Goal: Task Accomplishment & Management: Manage account settings

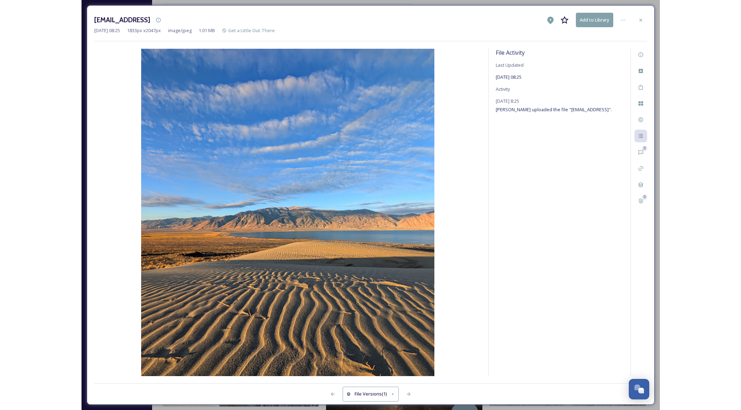
scroll to position [113, 0]
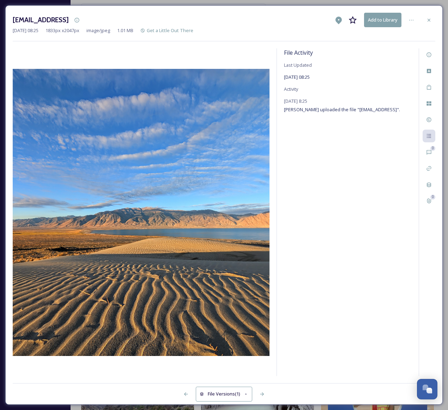
drag, startPoint x: 374, startPoint y: 148, endPoint x: 379, endPoint y: 112, distance: 36.1
click at [374, 143] on div "File Activity Last Updated [DATE] 08:25 Activity [DATE] 8:25 [PERSON_NAME] uplo…" at bounding box center [348, 212] width 142 height 328
drag, startPoint x: 339, startPoint y: 117, endPoint x: 397, endPoint y: 116, distance: 58.2
click at [392, 113] on span "[PERSON_NAME] uploaded the file "[EMAIL_ADDRESS]"." at bounding box center [342, 109] width 116 height 6
copy span "[EMAIL_ADDRESS][DOMAIN_NAME]"
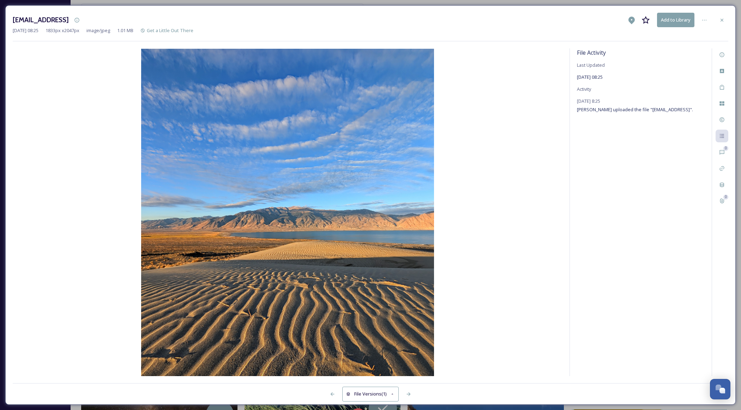
click at [578, 19] on div at bounding box center [722, 20] width 13 height 13
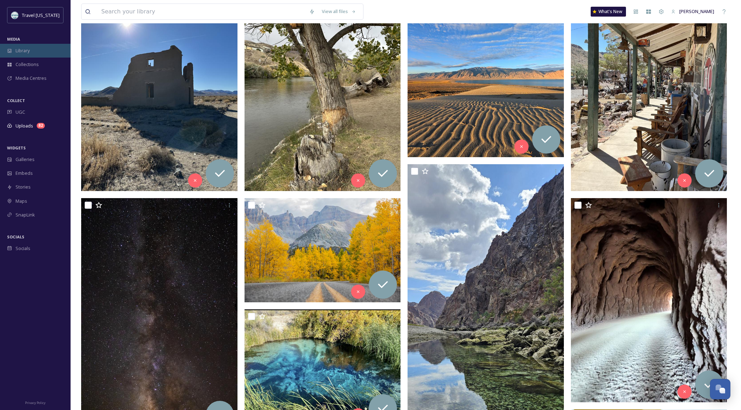
click at [27, 52] on span "Library" at bounding box center [23, 50] width 14 height 7
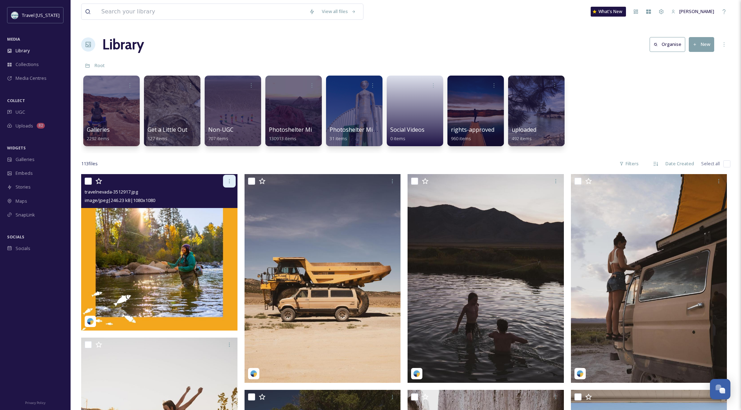
click at [233, 183] on div at bounding box center [229, 181] width 13 height 13
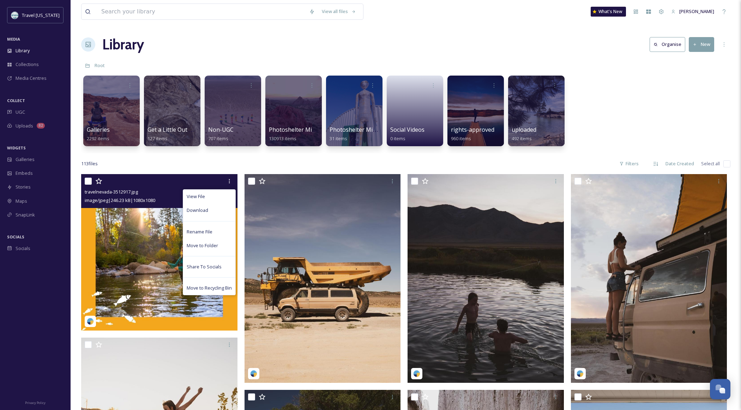
click at [133, 256] on img at bounding box center [159, 252] width 156 height 156
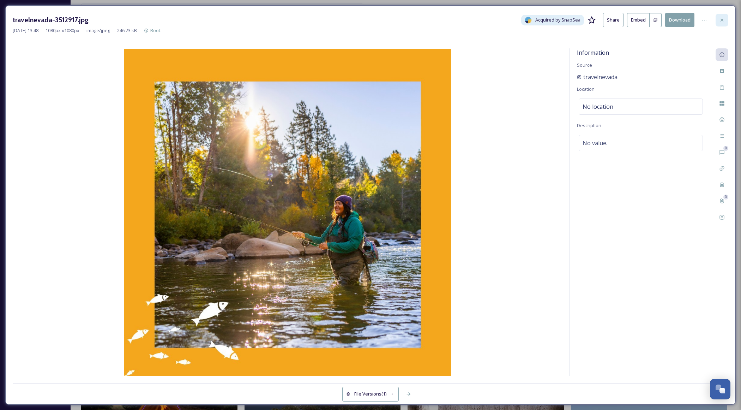
click at [578, 17] on div at bounding box center [722, 20] width 13 height 13
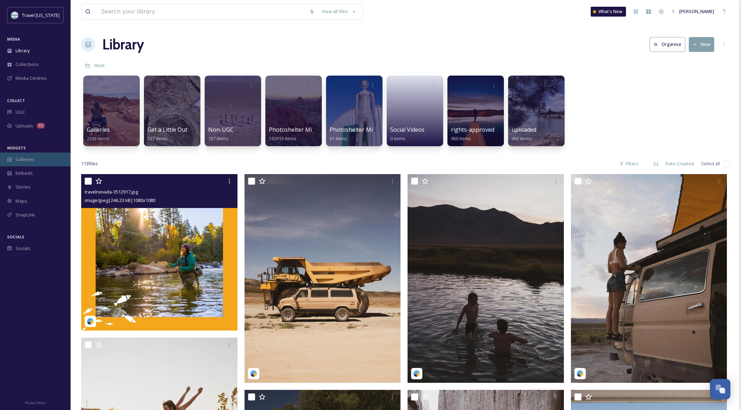
click at [29, 163] on div "Galleries" at bounding box center [35, 159] width 71 height 14
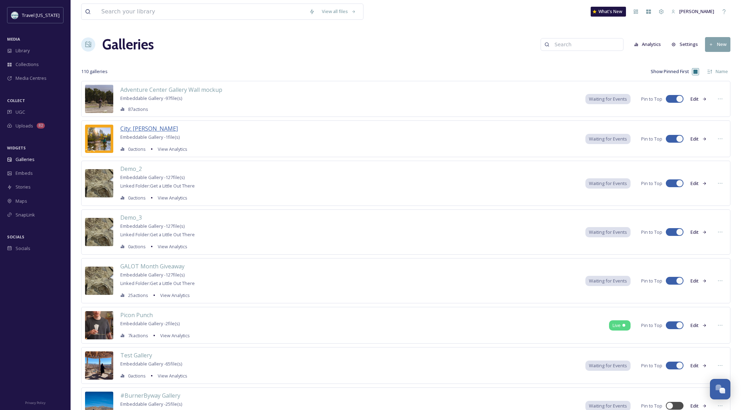
click at [142, 128] on span "City: [PERSON_NAME]" at bounding box center [149, 129] width 58 height 8
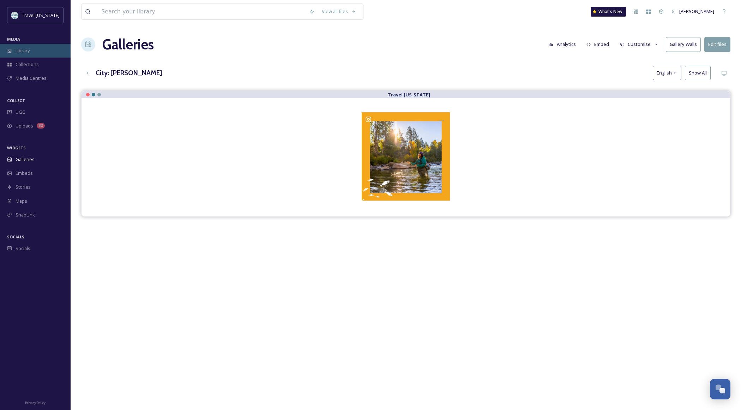
click at [24, 52] on span "Library" at bounding box center [23, 50] width 14 height 7
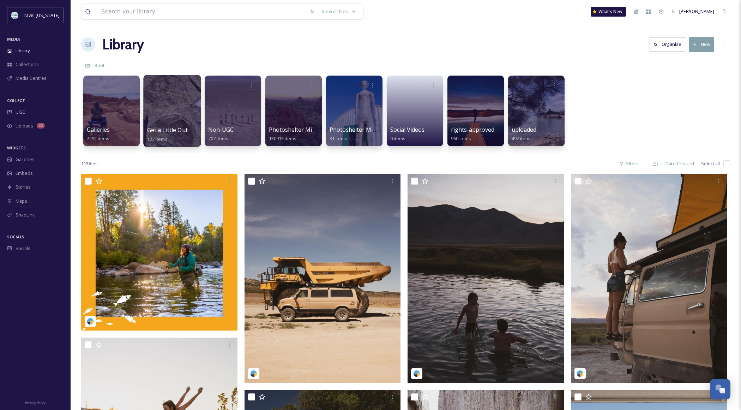
click at [167, 121] on div at bounding box center [172, 111] width 58 height 72
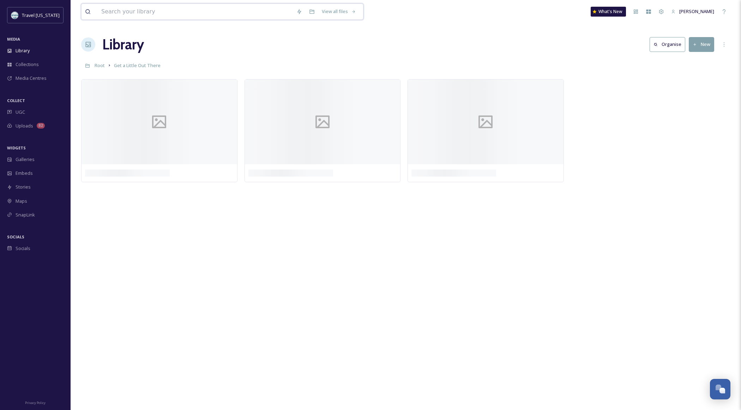
click at [159, 15] on input at bounding box center [195, 12] width 195 height 16
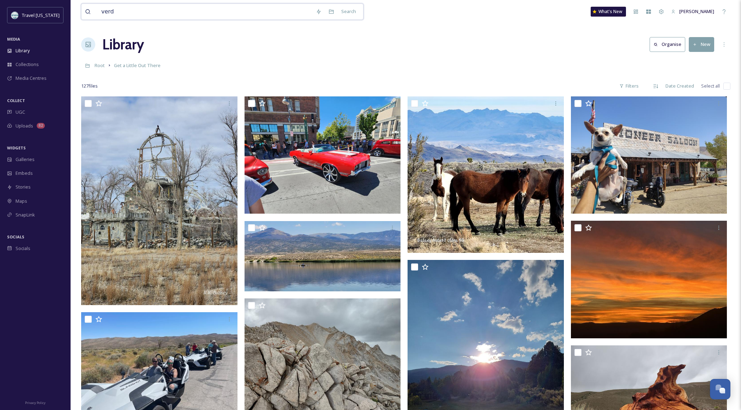
type input "verdi"
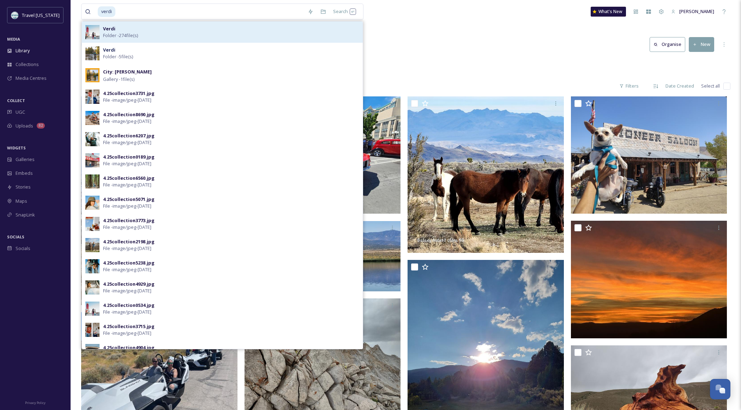
click at [158, 35] on div "[PERSON_NAME] - 274 file(s)" at bounding box center [231, 31] width 256 height 13
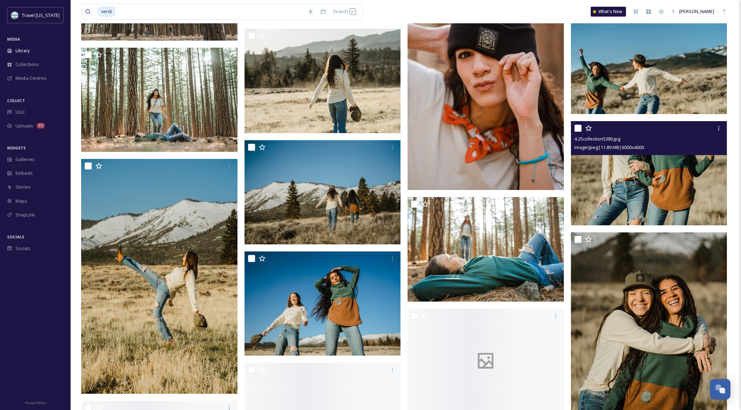
scroll to position [4198, 0]
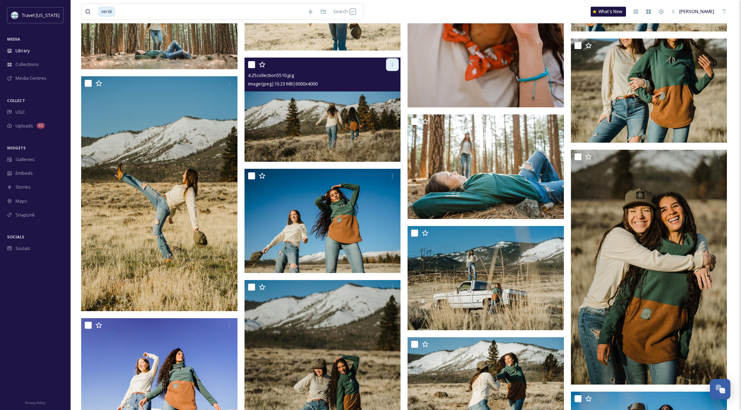
click at [394, 67] on icon at bounding box center [393, 65] width 6 height 6
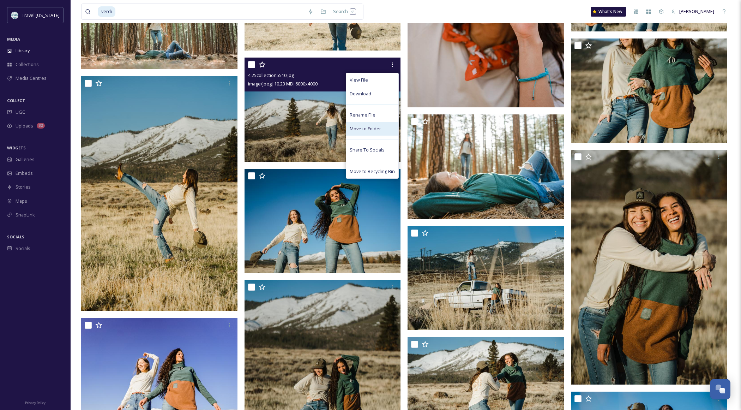
click at [368, 126] on span "Move to Folder" at bounding box center [365, 128] width 31 height 7
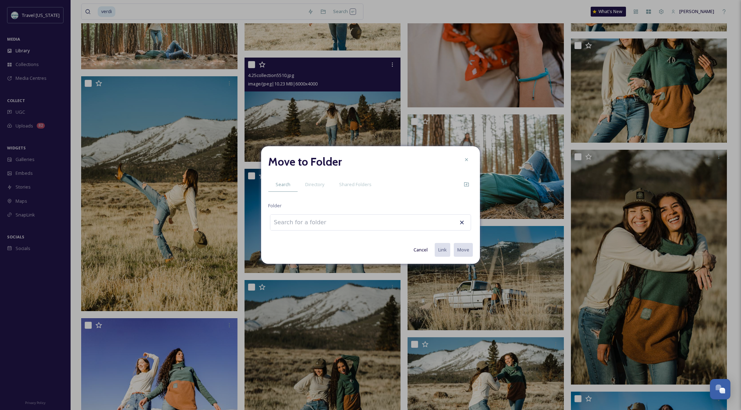
click at [337, 226] on input at bounding box center [309, 223] width 78 height 16
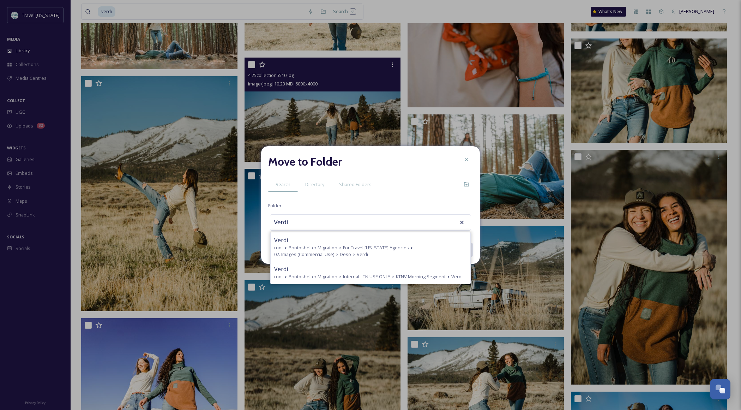
type input "Verdi"
click at [383, 201] on div "Move to Folder Search Directory Shared Folders Folder Verdi Verdi root Photoshe…" at bounding box center [370, 205] width 219 height 118
click at [469, 162] on icon at bounding box center [467, 160] width 6 height 6
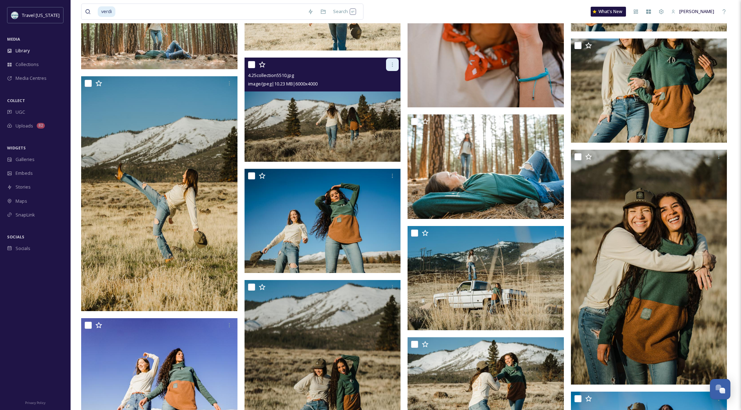
click at [392, 67] on div at bounding box center [392, 64] width 13 height 13
click at [307, 109] on img at bounding box center [323, 110] width 156 height 104
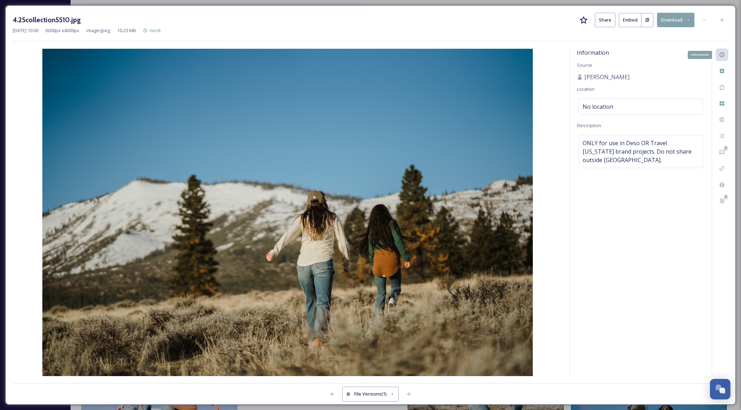
click at [578, 54] on icon at bounding box center [722, 55] width 6 height 6
click at [578, 22] on div at bounding box center [704, 20] width 13 height 13
click at [578, 48] on div "Move to Folder" at bounding box center [670, 49] width 84 height 14
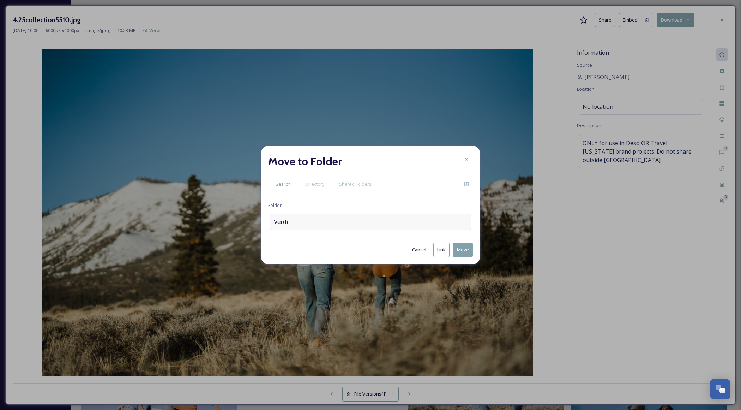
click at [416, 226] on div "Verdi" at bounding box center [370, 222] width 201 height 16
click at [363, 221] on div at bounding box center [370, 222] width 201 height 16
click at [342, 225] on div at bounding box center [370, 222] width 201 height 16
click at [303, 222] on input at bounding box center [309, 222] width 78 height 16
type input "City: [PERSON_NAME]"
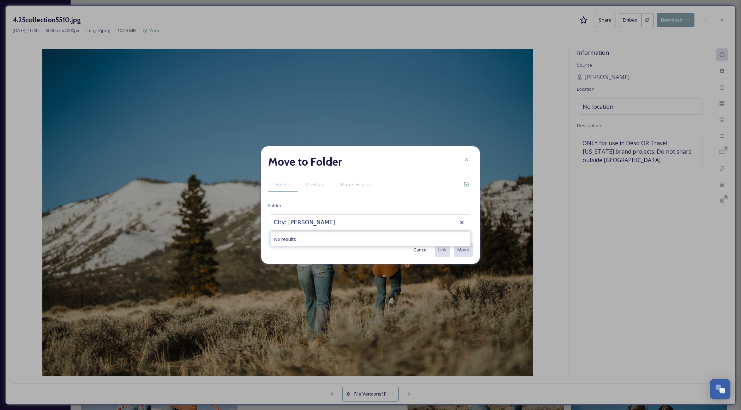
click at [413, 253] on button "Cancel" at bounding box center [420, 250] width 21 height 14
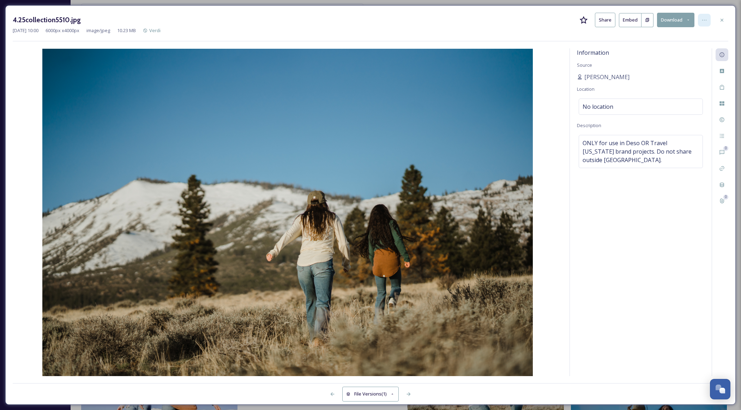
click at [578, 19] on icon at bounding box center [705, 20] width 6 height 6
click at [578, 50] on div "Move to Folder" at bounding box center [670, 49] width 84 height 14
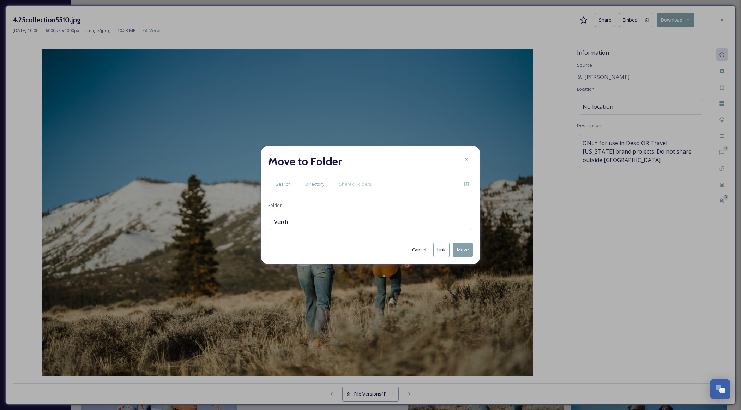
click at [313, 187] on span "Directory" at bounding box center [314, 184] width 19 height 7
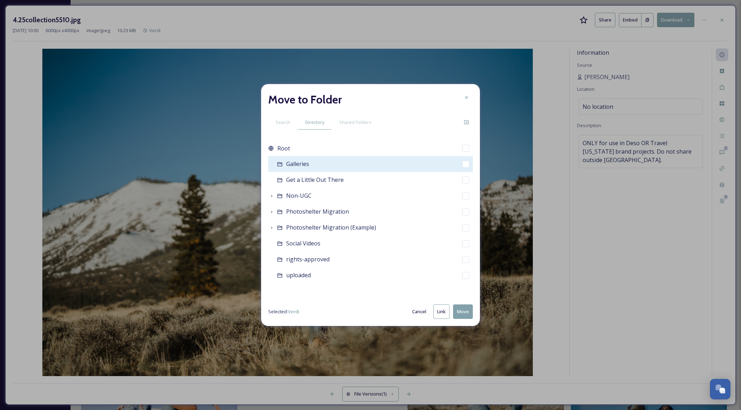
click at [463, 162] on input "checkbox" at bounding box center [465, 164] width 7 height 7
checkbox input "true"
drag, startPoint x: 442, startPoint y: 313, endPoint x: 471, endPoint y: 311, distance: 28.3
click at [442, 313] on button "Link" at bounding box center [441, 311] width 16 height 14
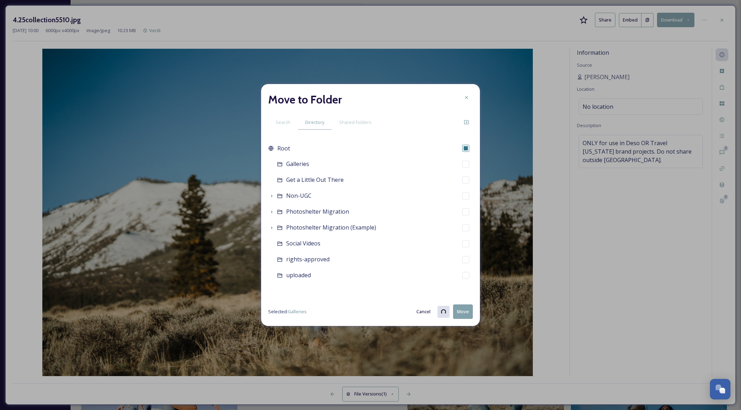
checkbox input "true"
checkbox input "false"
drag, startPoint x: 466, startPoint y: 97, endPoint x: 557, endPoint y: 67, distance: 95.6
click at [468, 97] on icon at bounding box center [467, 98] width 6 height 6
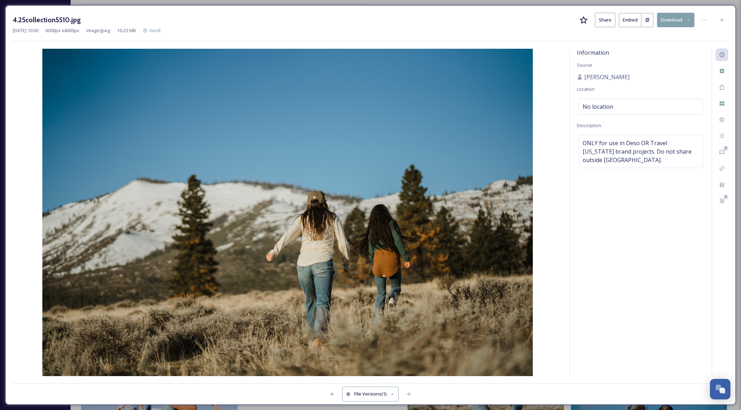
drag, startPoint x: 725, startPoint y: 19, endPoint x: 455, endPoint y: 82, distance: 277.0
click at [578, 19] on icon at bounding box center [722, 20] width 6 height 6
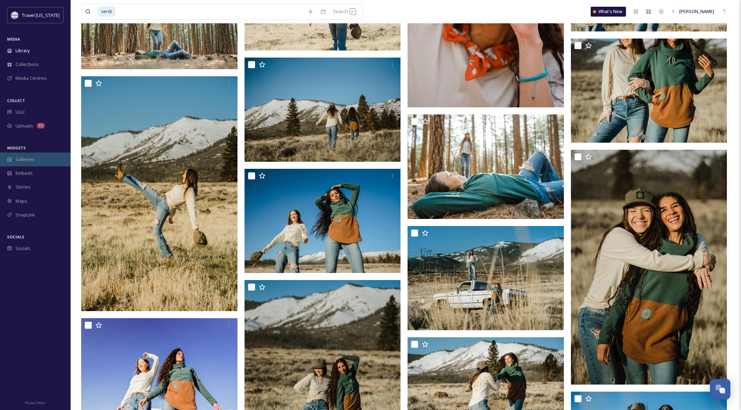
click at [28, 161] on span "Galleries" at bounding box center [25, 159] width 19 height 7
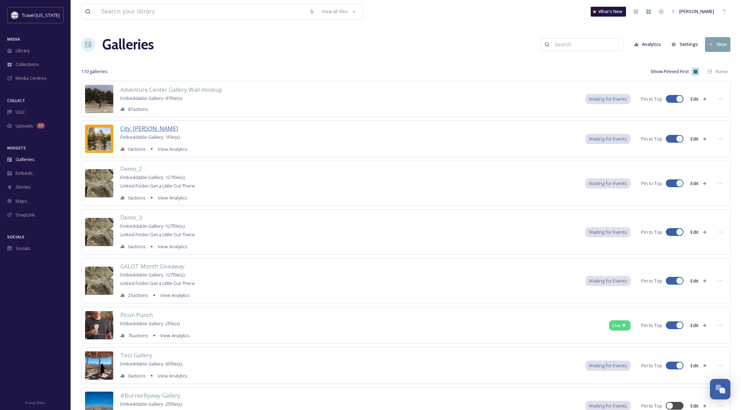
click at [141, 131] on span "City: [PERSON_NAME]" at bounding box center [149, 129] width 58 height 8
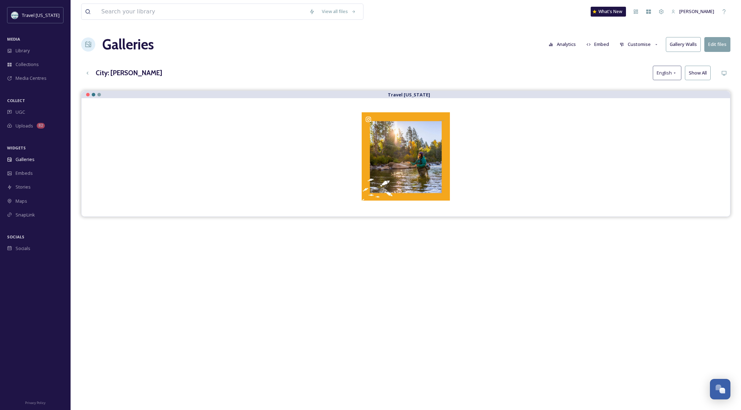
click at [578, 43] on button "Customise" at bounding box center [639, 44] width 46 height 14
drag, startPoint x: 552, startPoint y: 68, endPoint x: 572, endPoint y: 51, distance: 25.8
click at [553, 67] on div "City: Verdi English Show All" at bounding box center [406, 73] width 650 height 14
click at [570, 45] on button "Analytics" at bounding box center [562, 44] width 34 height 14
click at [578, 46] on button "Edit files" at bounding box center [718, 44] width 26 height 14
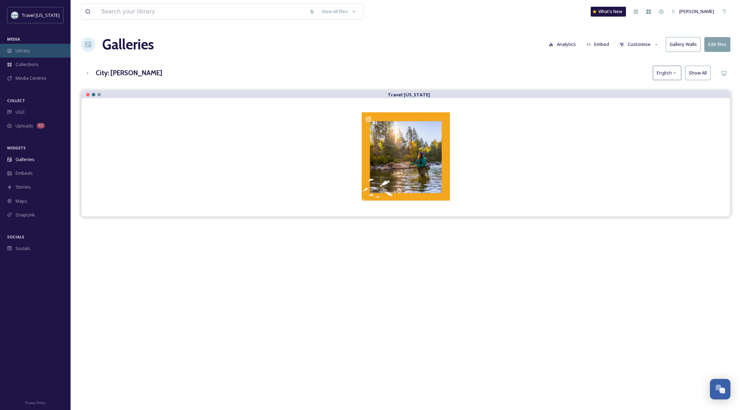
click at [28, 54] on div "Library" at bounding box center [35, 51] width 71 height 14
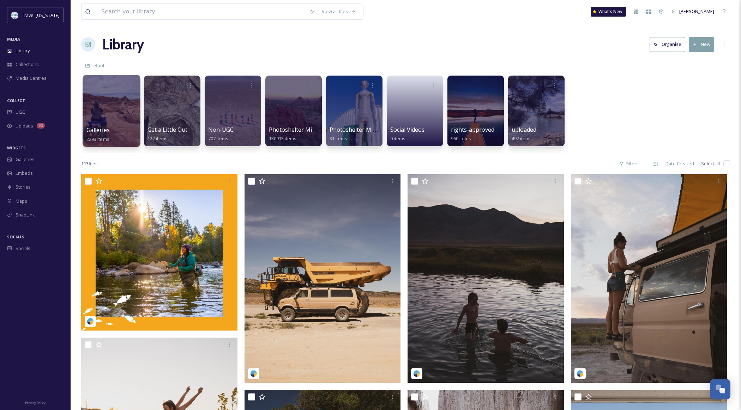
click at [109, 112] on div at bounding box center [112, 111] width 58 height 72
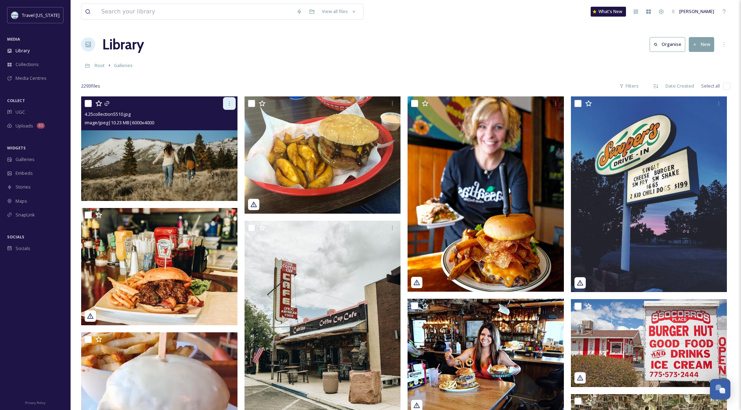
click at [229, 106] on icon at bounding box center [230, 104] width 6 height 6
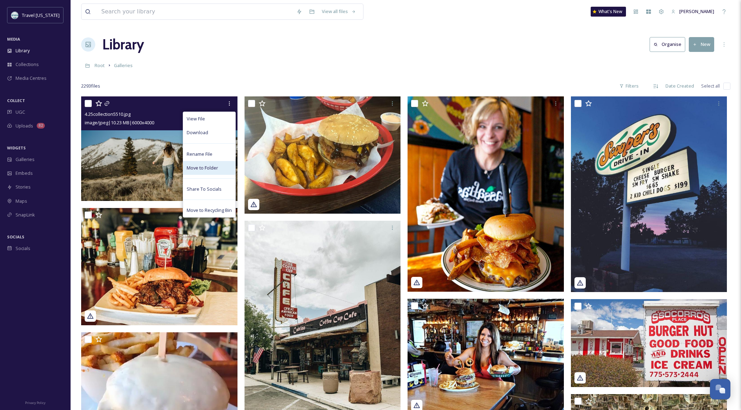
click at [207, 170] on span "Move to Folder" at bounding box center [202, 167] width 31 height 7
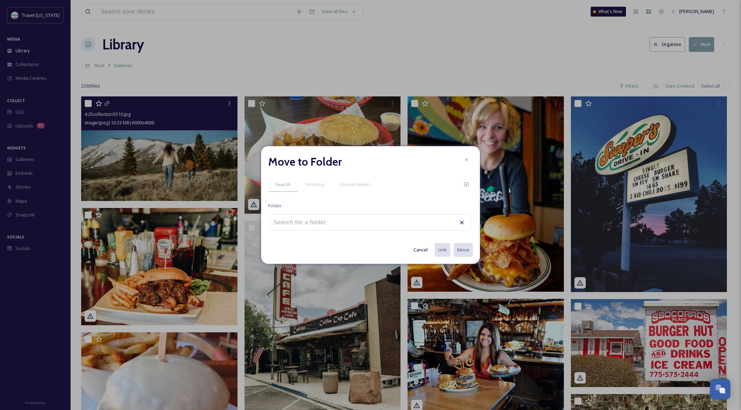
click at [467, 157] on icon at bounding box center [467, 160] width 6 height 6
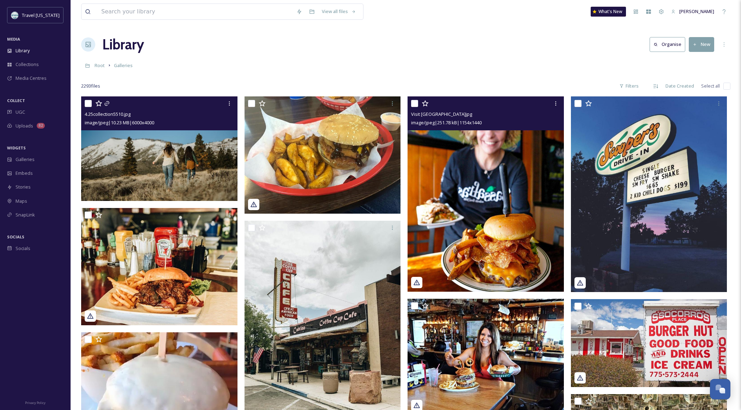
scroll to position [0, 0]
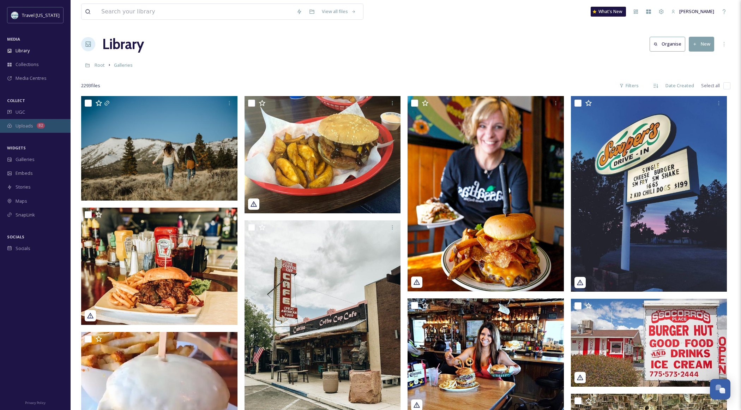
click at [23, 120] on div "Uploads 82" at bounding box center [35, 126] width 71 height 14
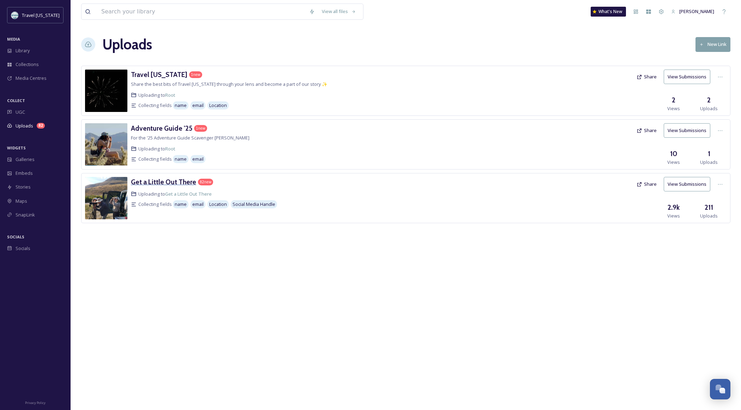
click at [184, 181] on h3 "Get a Little Out There" at bounding box center [163, 182] width 65 height 8
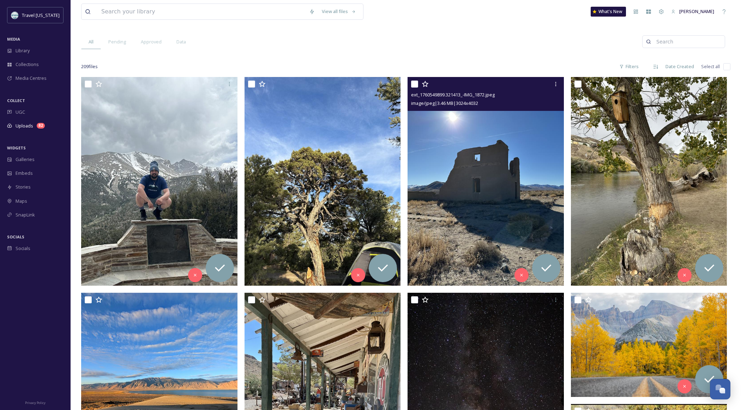
scroll to position [74, 0]
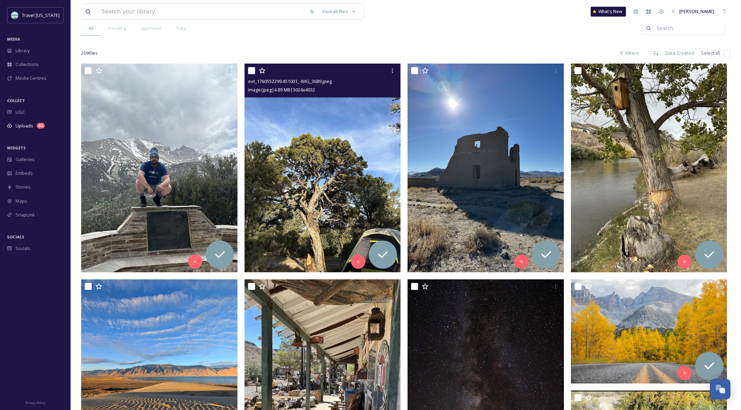
click at [341, 178] on img at bounding box center [323, 168] width 156 height 208
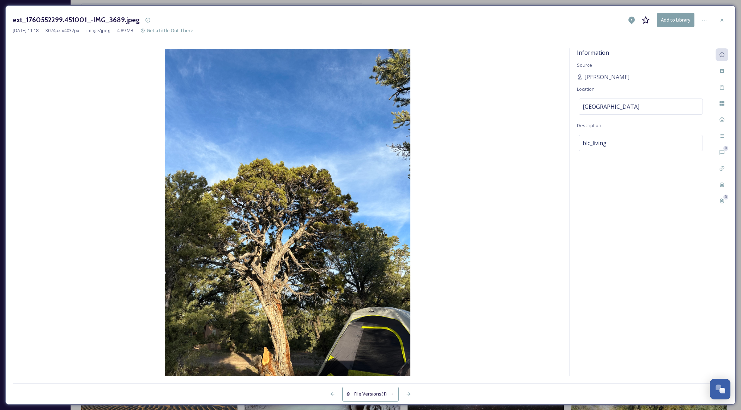
click at [578, 19] on icon at bounding box center [722, 20] width 6 height 6
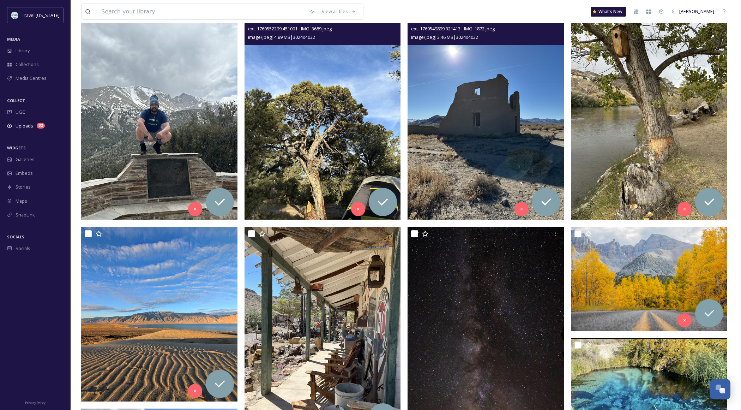
scroll to position [127, 0]
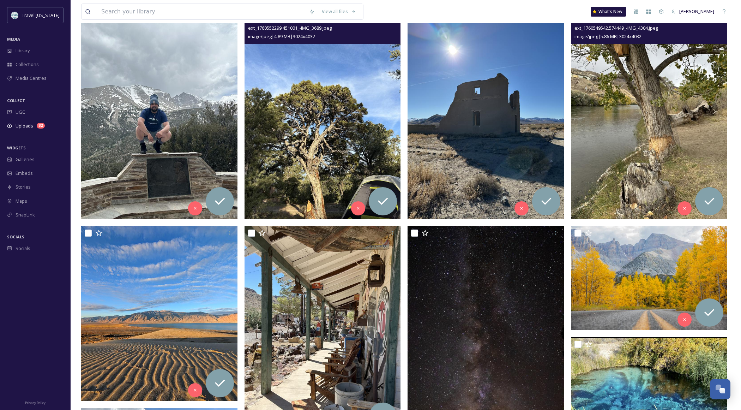
click at [578, 124] on img at bounding box center [649, 114] width 156 height 208
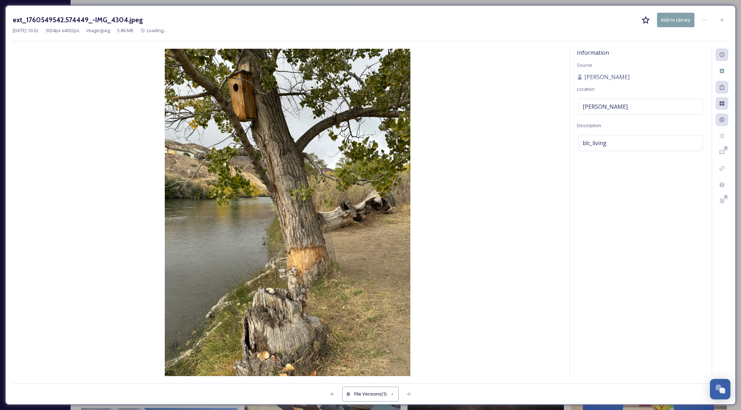
drag, startPoint x: 720, startPoint y: 20, endPoint x: 717, endPoint y: 22, distance: 3.9
click at [578, 20] on icon at bounding box center [722, 20] width 6 height 6
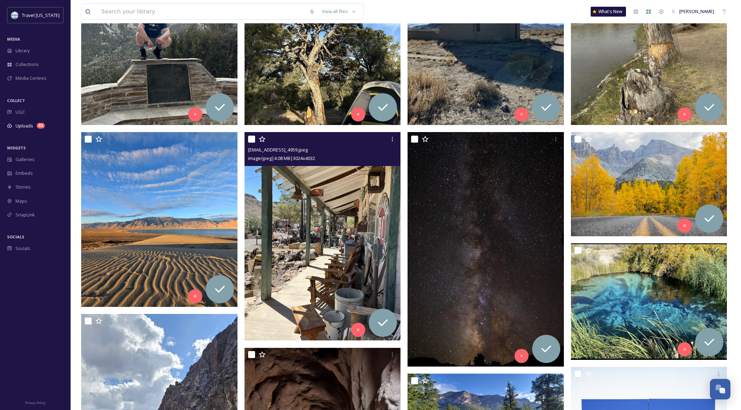
scroll to position [235, 0]
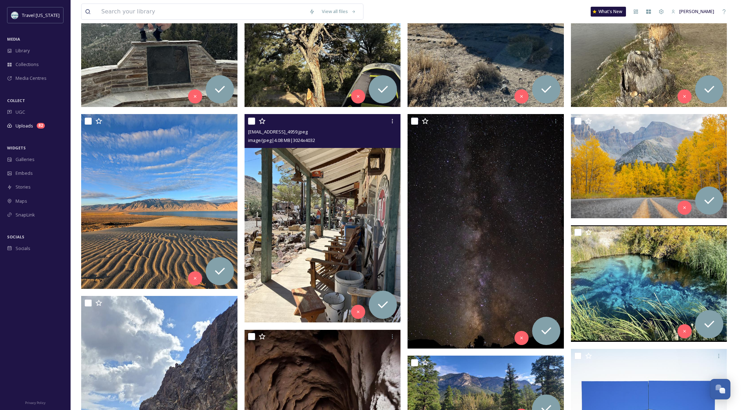
click at [353, 207] on img at bounding box center [323, 218] width 156 height 208
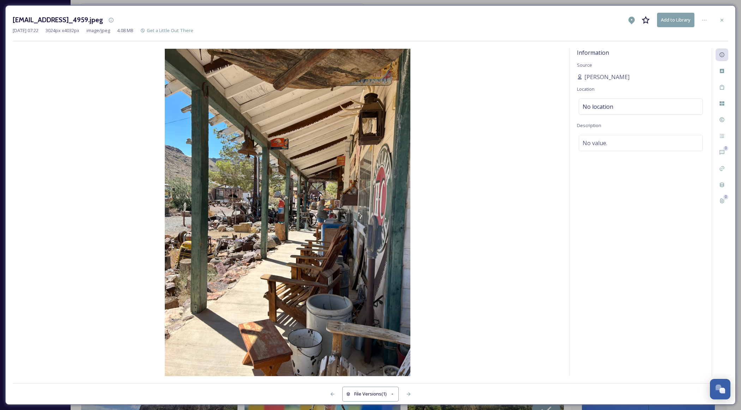
click at [578, 17] on icon at bounding box center [722, 20] width 6 height 6
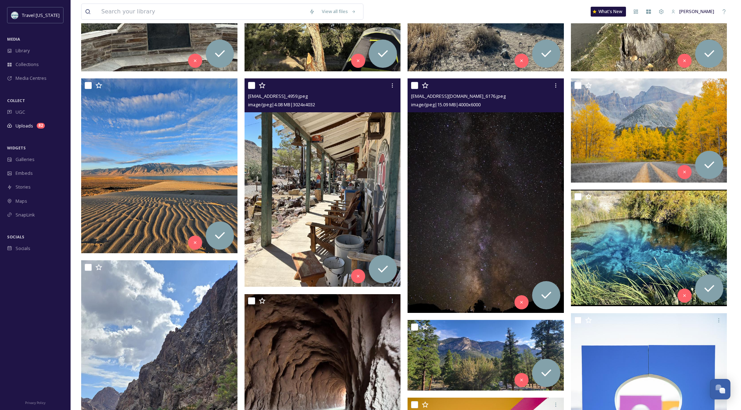
scroll to position [280, 0]
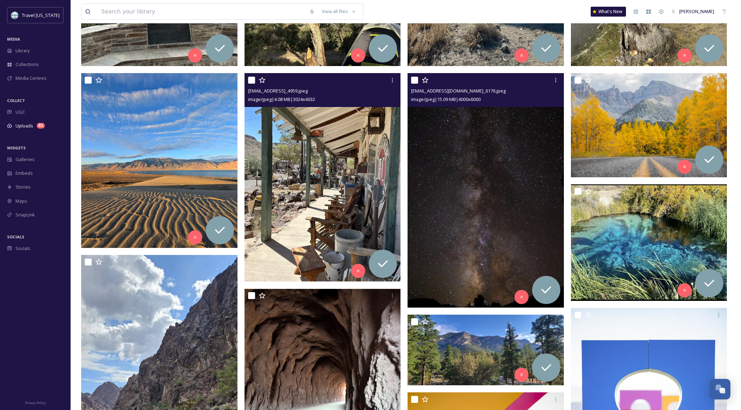
click at [499, 191] on img at bounding box center [486, 190] width 156 height 235
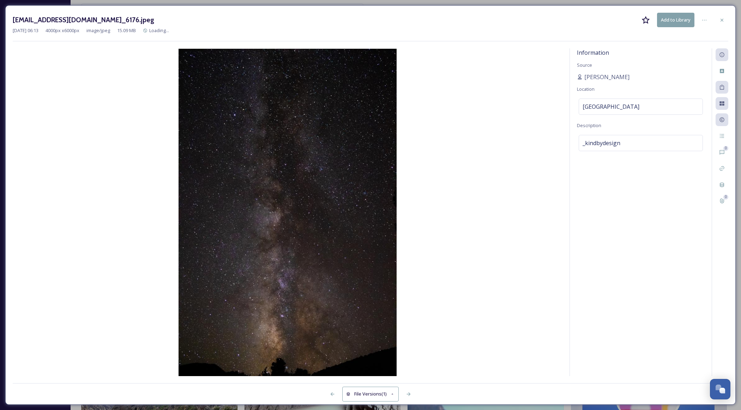
click at [578, 19] on icon at bounding box center [722, 20] width 6 height 6
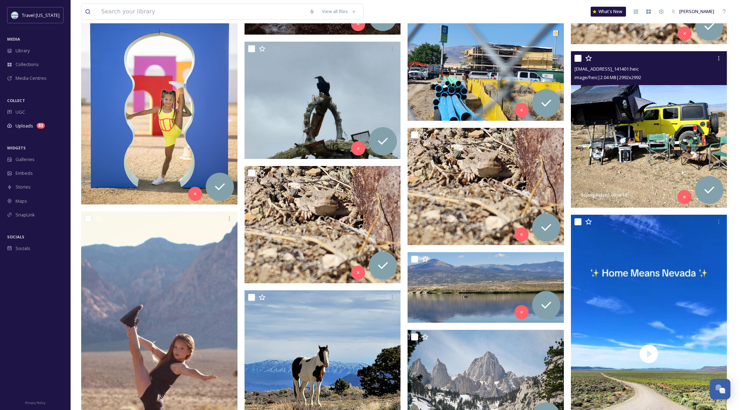
scroll to position [1196, 0]
click at [578, 138] on img at bounding box center [649, 129] width 156 height 156
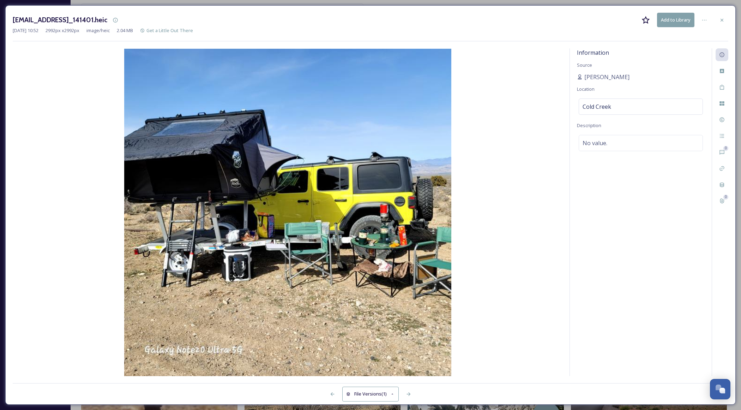
click at [578, 19] on icon at bounding box center [722, 20] width 6 height 6
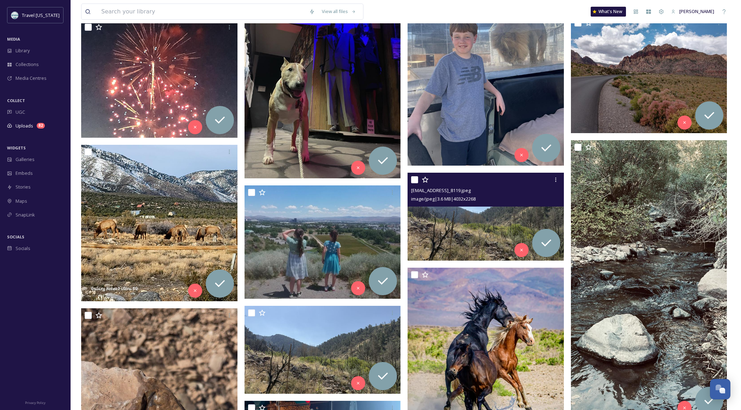
scroll to position [1681, 0]
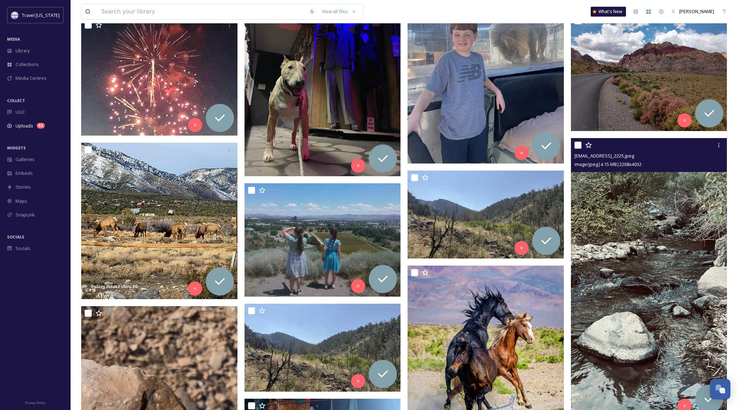
click at [578, 200] on img at bounding box center [649, 277] width 156 height 278
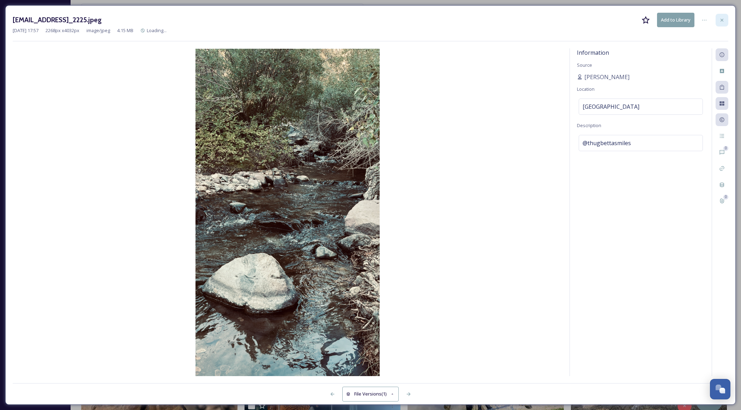
click at [578, 20] on icon at bounding box center [722, 20] width 6 height 6
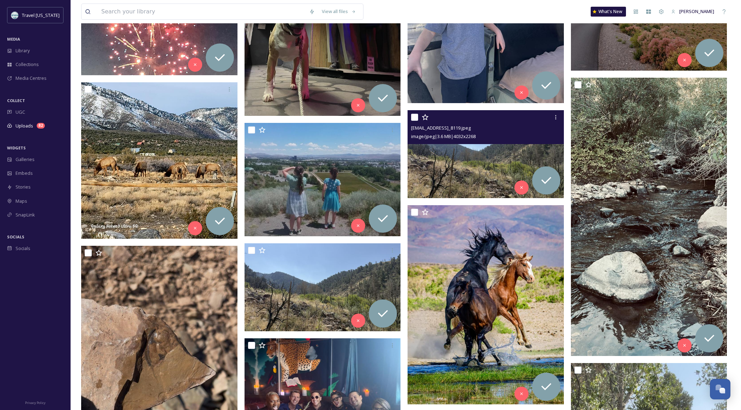
scroll to position [1764, 0]
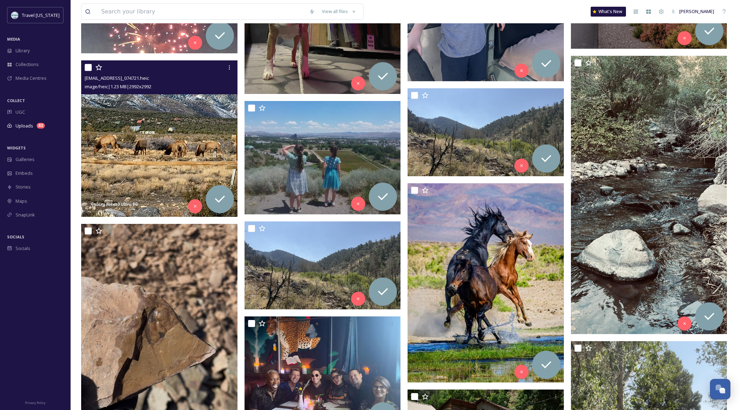
click at [205, 149] on img at bounding box center [159, 138] width 156 height 156
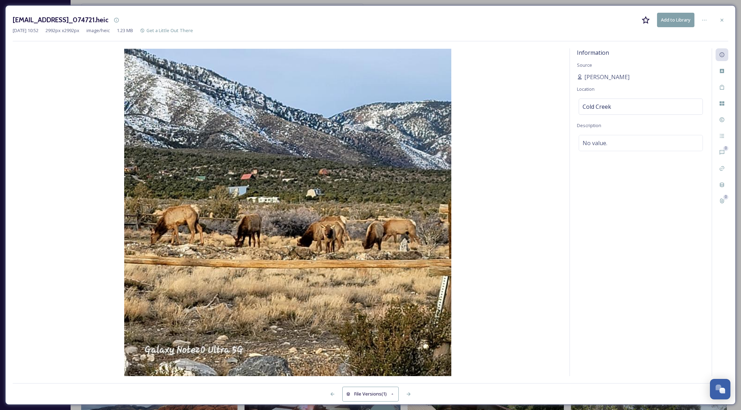
click at [578, 21] on div at bounding box center [722, 20] width 13 height 13
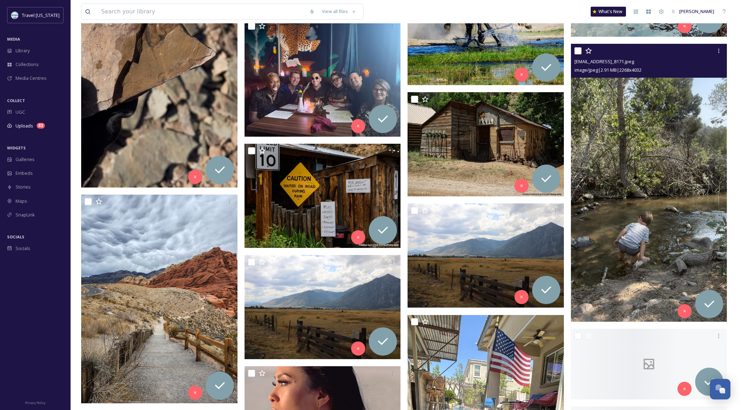
scroll to position [2082, 0]
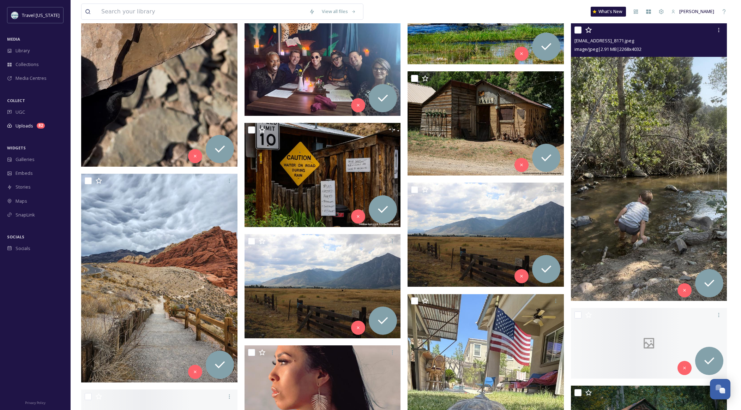
click at [578, 143] on img at bounding box center [649, 162] width 156 height 278
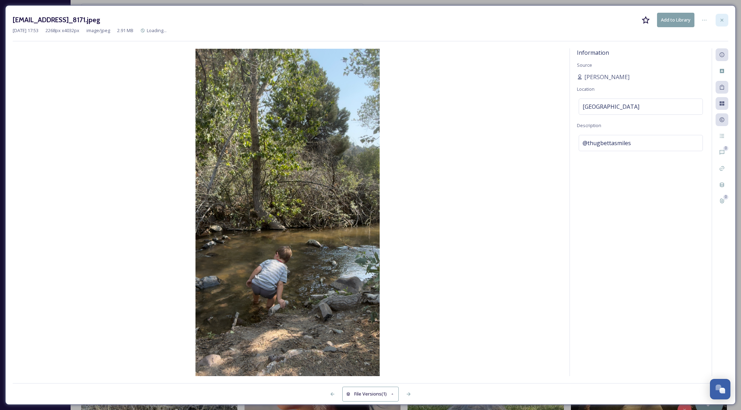
click at [578, 16] on div at bounding box center [722, 20] width 13 height 13
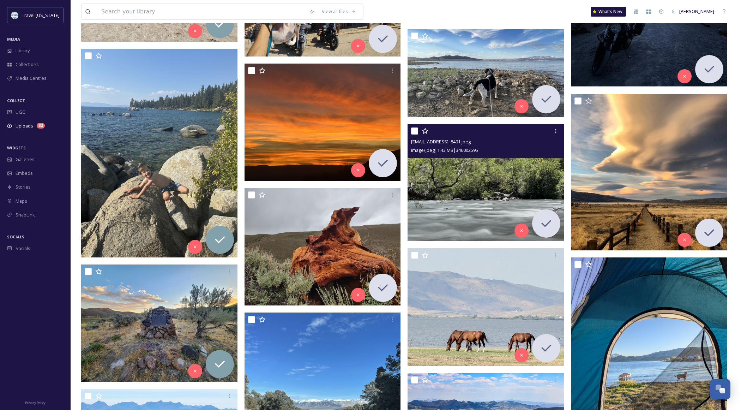
scroll to position [4088, 0]
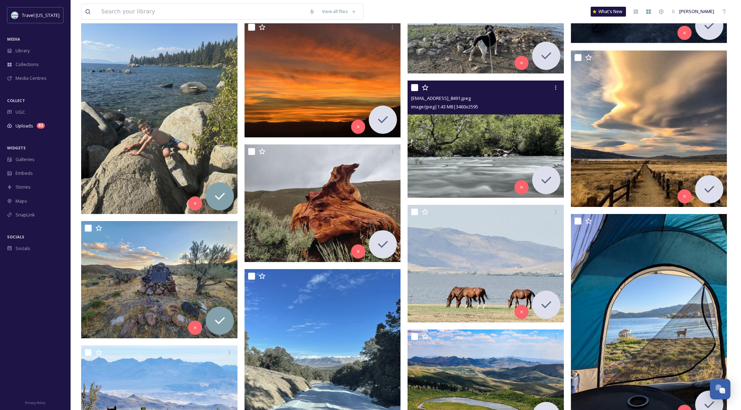
click at [481, 140] on img at bounding box center [486, 138] width 156 height 117
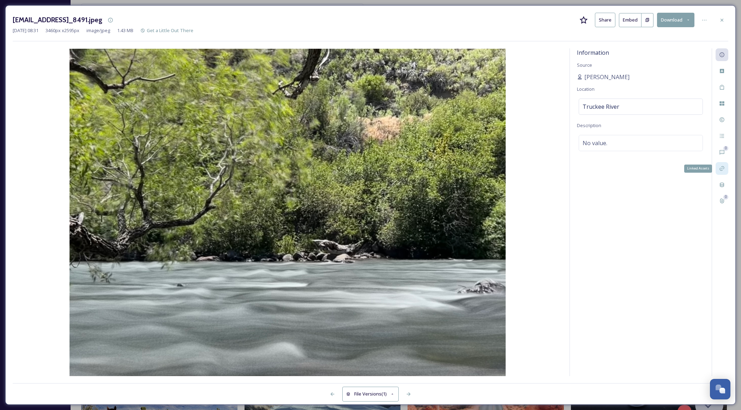
click at [578, 168] on icon at bounding box center [722, 168] width 5 height 5
click at [578, 185] on icon at bounding box center [722, 185] width 4 height 5
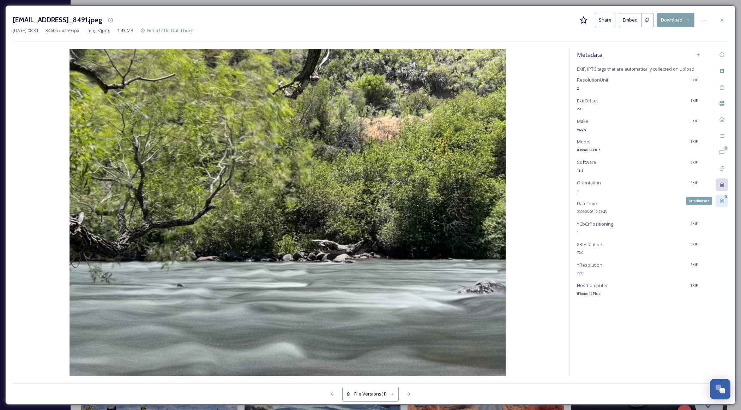
click at [578, 199] on icon at bounding box center [722, 201] width 4 height 5
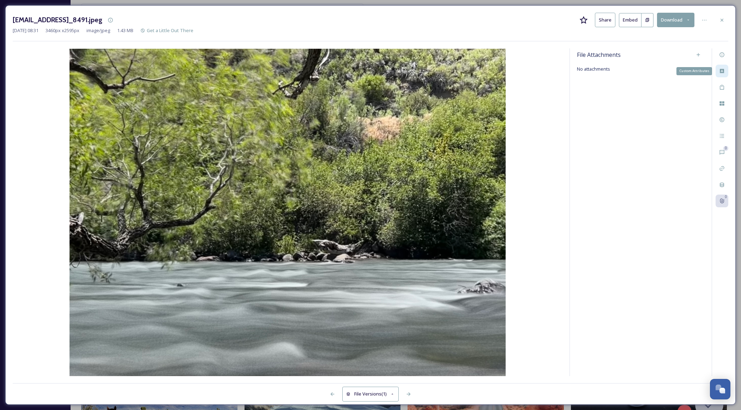
click at [578, 71] on icon at bounding box center [722, 71] width 6 height 6
click at [578, 14] on div at bounding box center [705, 20] width 14 height 13
click at [578, 22] on icon at bounding box center [722, 20] width 6 height 6
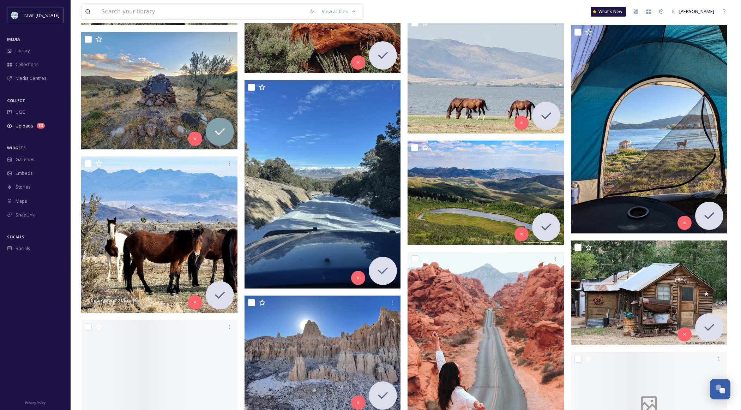
scroll to position [4304, 0]
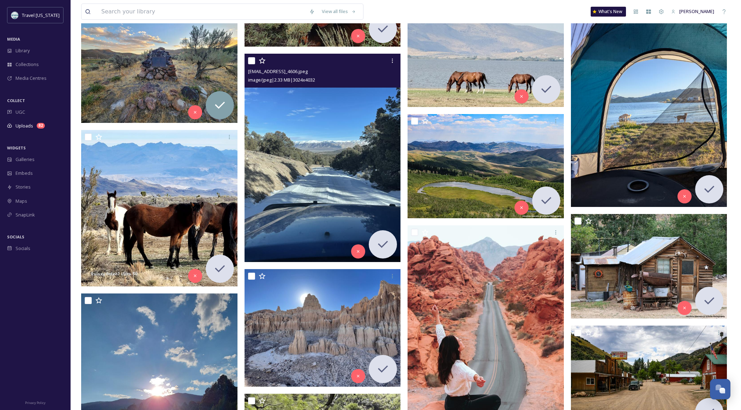
click at [353, 167] on img at bounding box center [323, 158] width 156 height 208
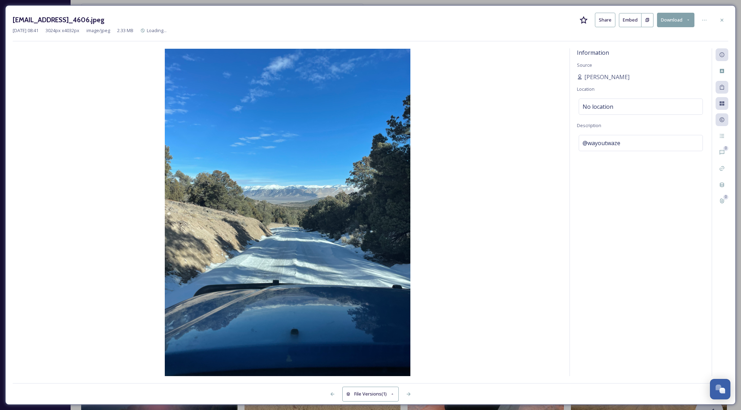
drag, startPoint x: 728, startPoint y: 21, endPoint x: 709, endPoint y: 32, distance: 22.3
click at [578, 21] on div at bounding box center [722, 20] width 13 height 13
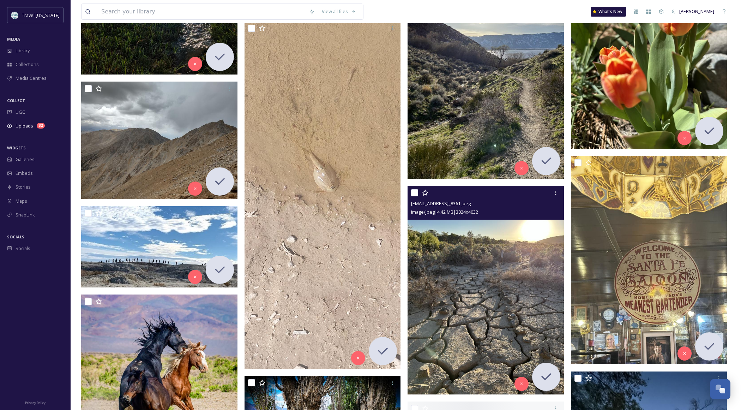
scroll to position [4885, 0]
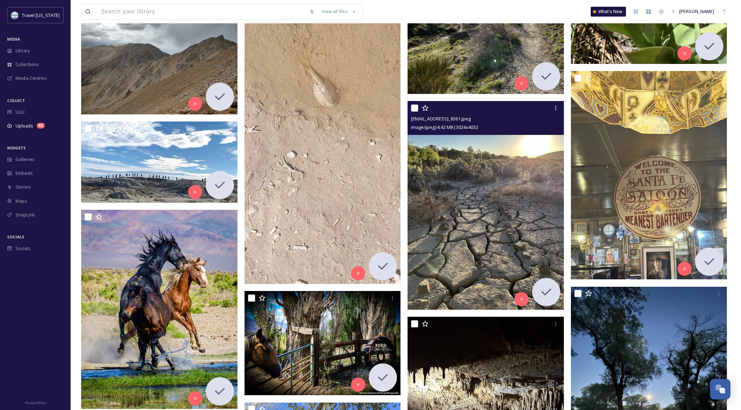
click at [510, 190] on img at bounding box center [486, 205] width 156 height 208
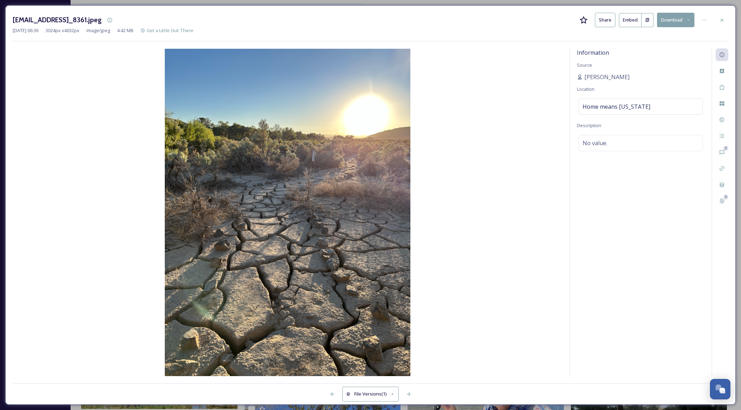
click at [578, 17] on div at bounding box center [722, 20] width 13 height 13
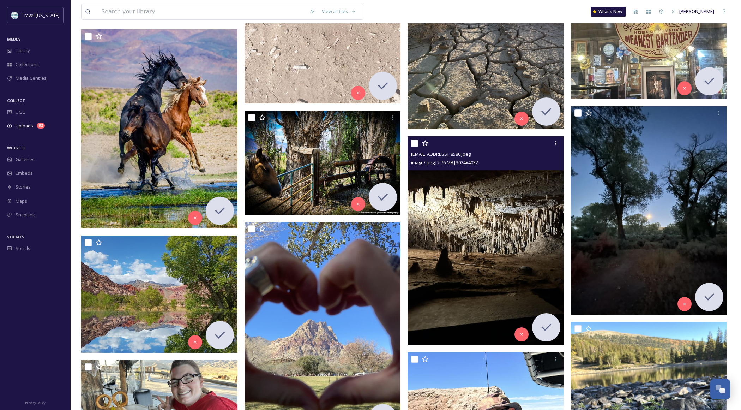
scroll to position [5071, 0]
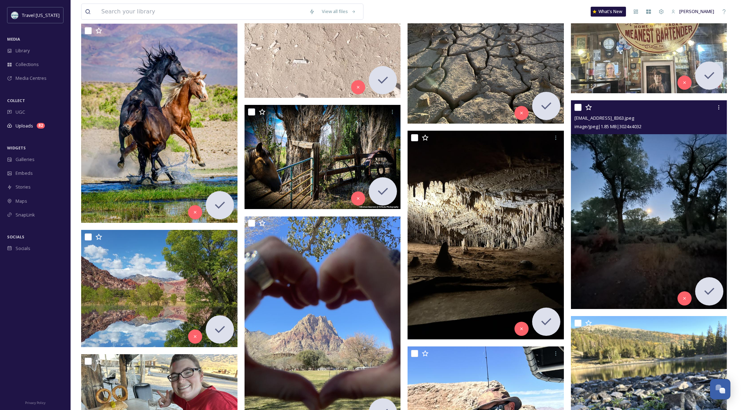
click at [578, 196] on img at bounding box center [649, 205] width 156 height 208
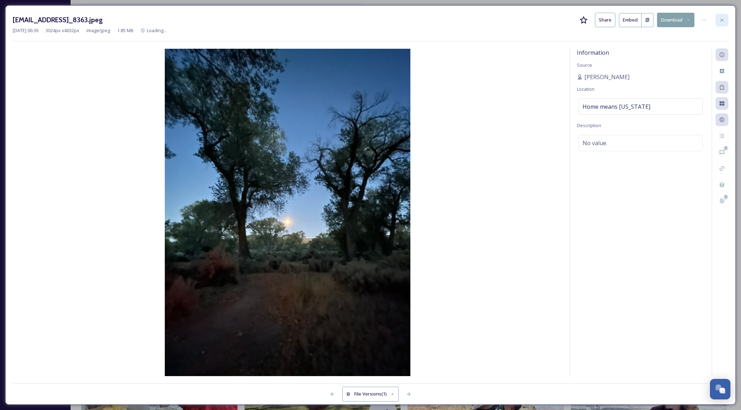
click at [578, 19] on icon at bounding box center [722, 19] width 3 height 3
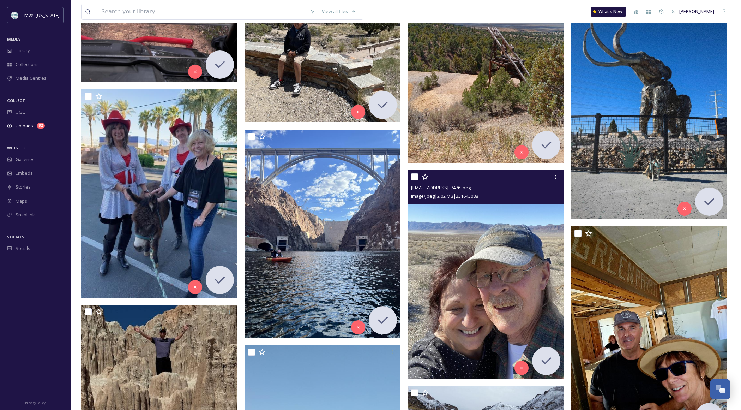
scroll to position [7247, 0]
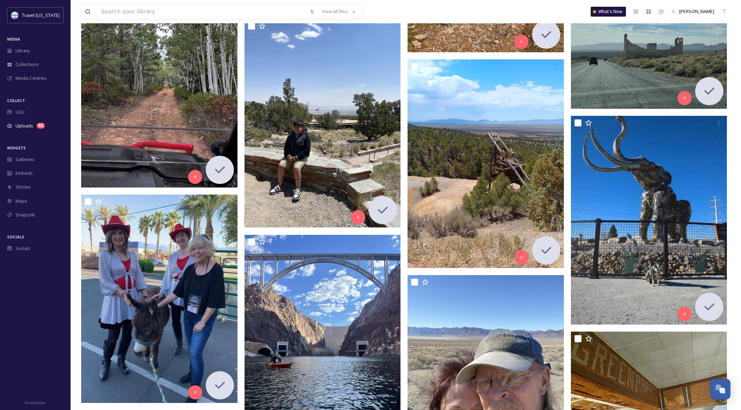
click at [153, 83] on img at bounding box center [159, 83] width 156 height 208
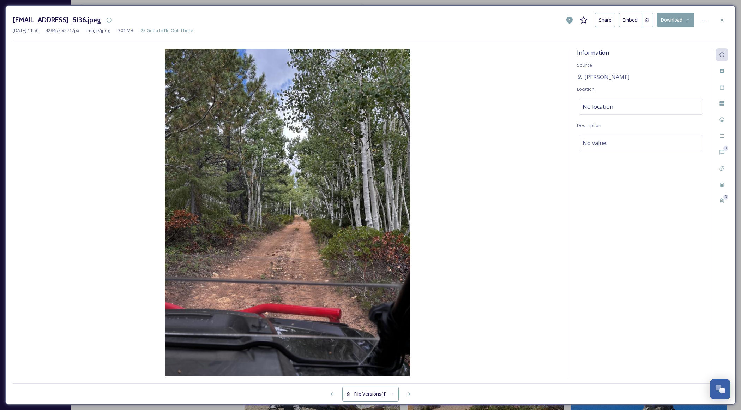
click at [578, 22] on icon at bounding box center [722, 20] width 6 height 6
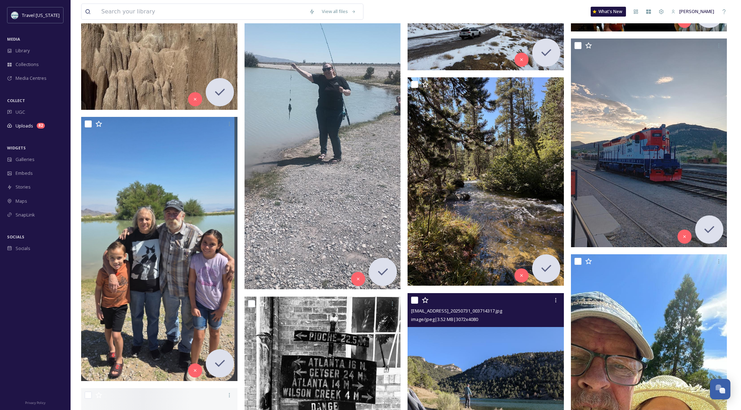
scroll to position [7761, 0]
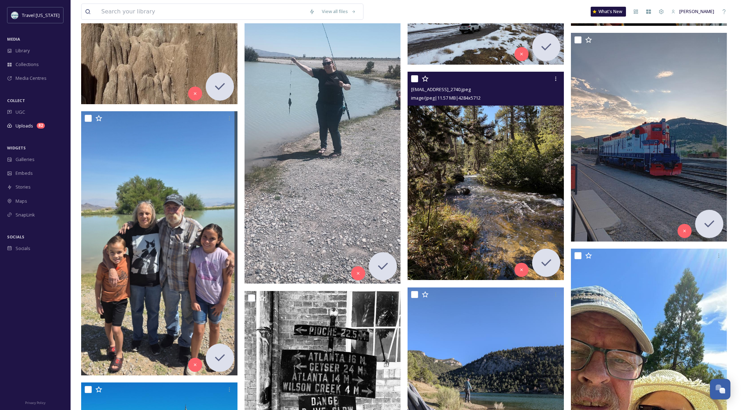
click at [502, 219] on img at bounding box center [486, 176] width 156 height 208
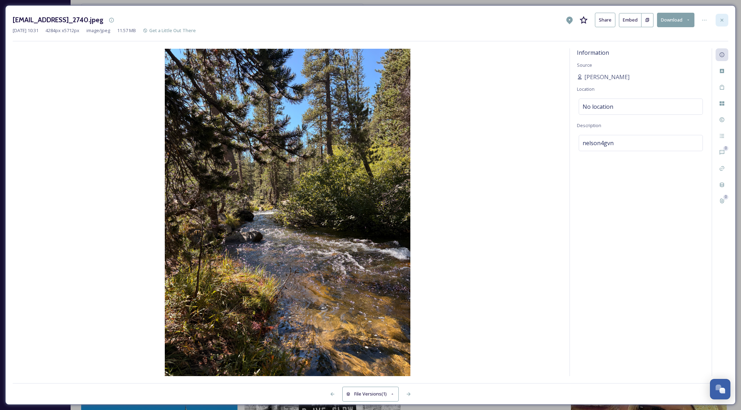
click at [578, 18] on div at bounding box center [722, 20] width 13 height 13
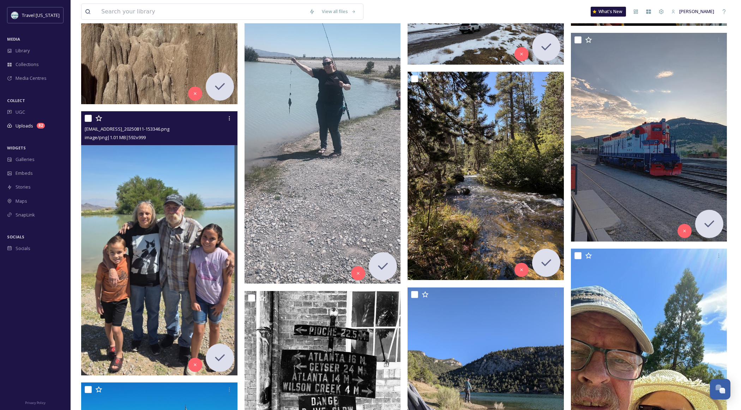
click at [152, 221] on img at bounding box center [159, 243] width 156 height 264
